Goal: Check status

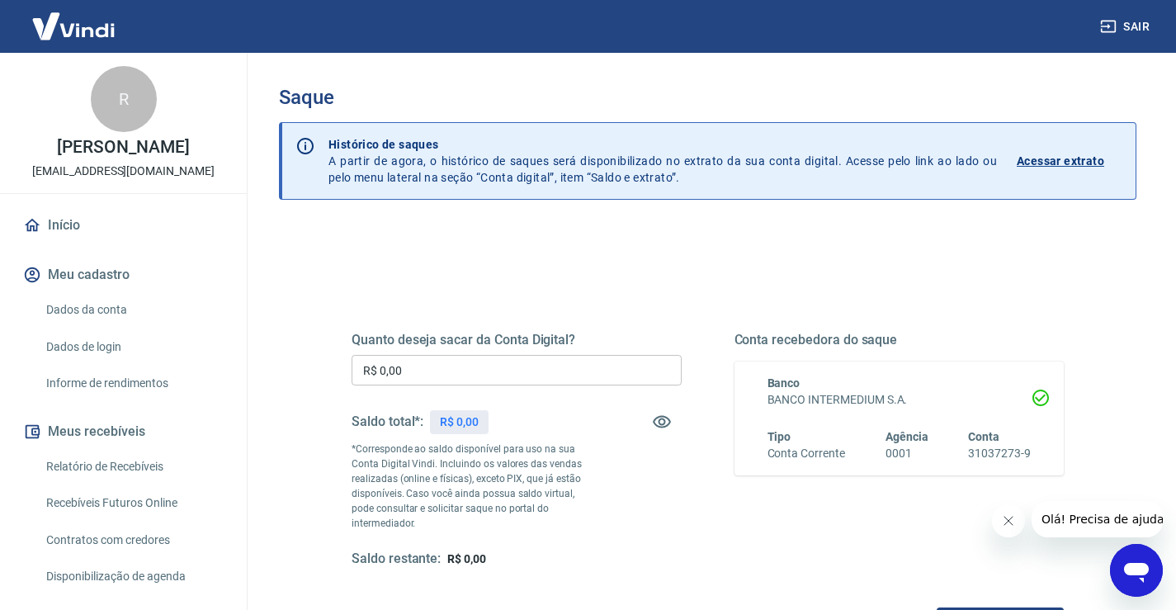
click at [1059, 166] on p "Acessar extrato" at bounding box center [1059, 161] width 87 height 16
